Goal: Information Seeking & Learning: Learn about a topic

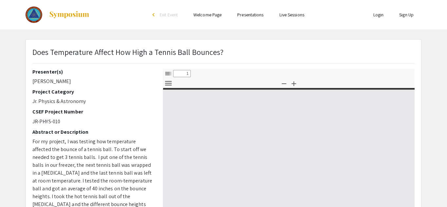
select select "custom"
type input "0"
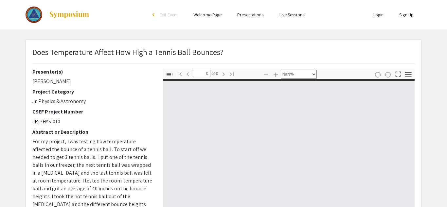
select select "auto"
type input "1"
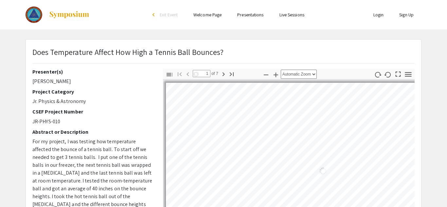
select select "auto"
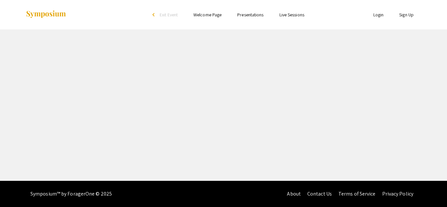
select select "custom"
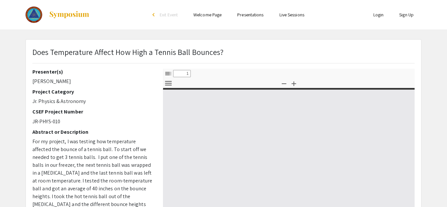
type input "0"
select select "custom"
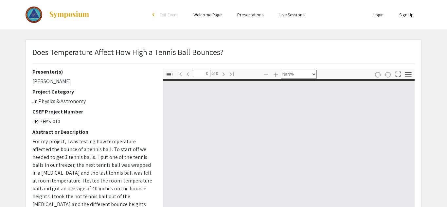
type input "1"
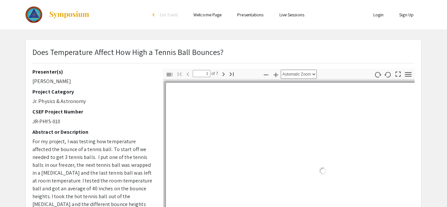
select select "auto"
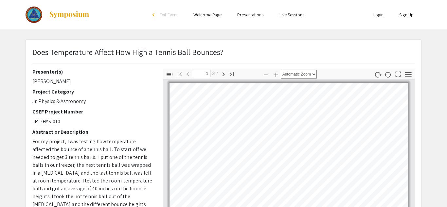
scroll to position [1, 0]
